Goal: Information Seeking & Learning: Learn about a topic

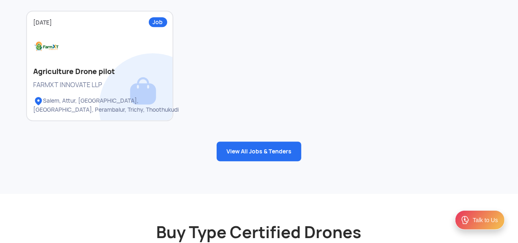
scroll to position [1175, 0]
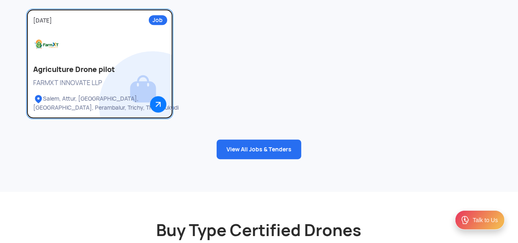
click at [129, 81] on div "FARMXT INNOVATE LLP" at bounding box center [100, 82] width 132 height 9
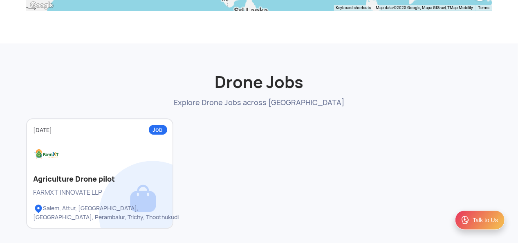
scroll to position [1151, 0]
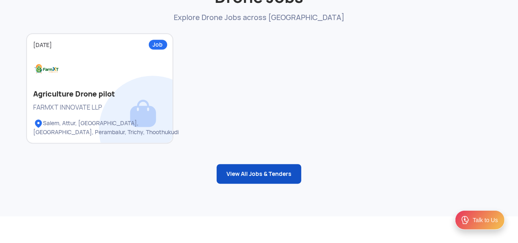
click at [263, 173] on link "View All Jobs & Tenders" at bounding box center [259, 174] width 85 height 20
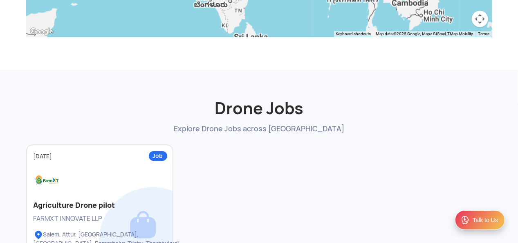
scroll to position [1035, 0]
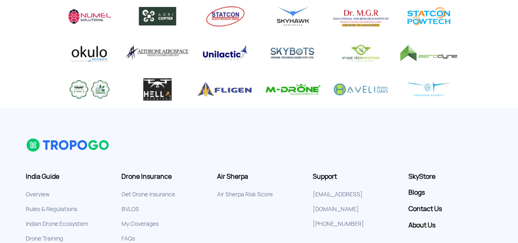
scroll to position [576, 0]
